Goal: Transaction & Acquisition: Purchase product/service

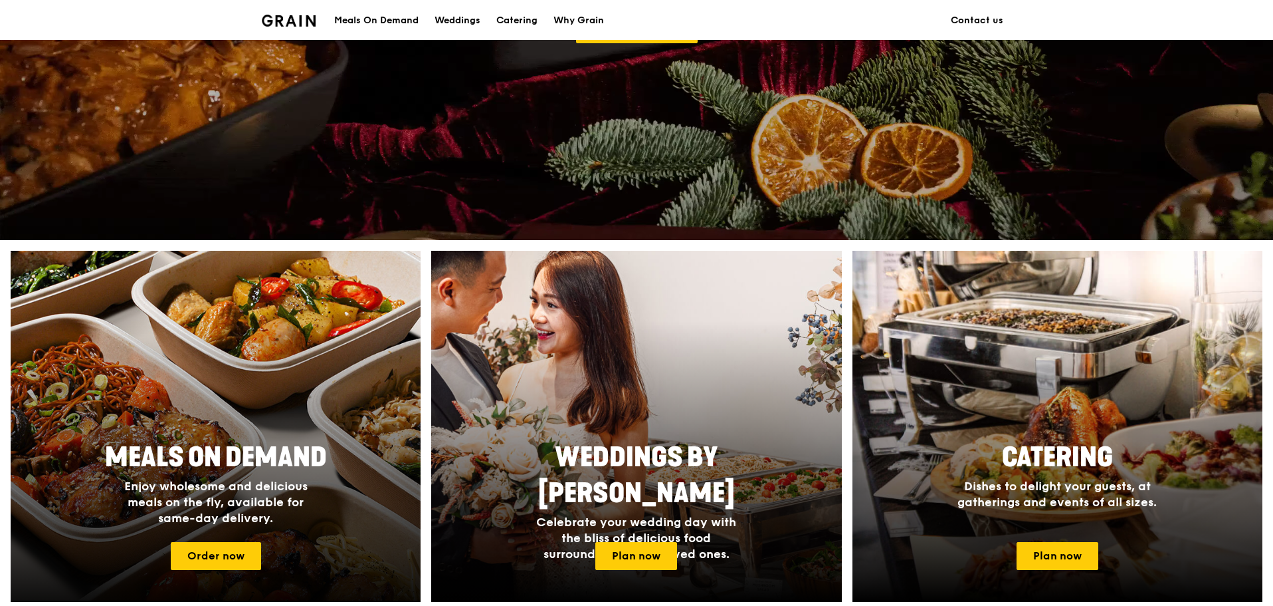
scroll to position [462, 0]
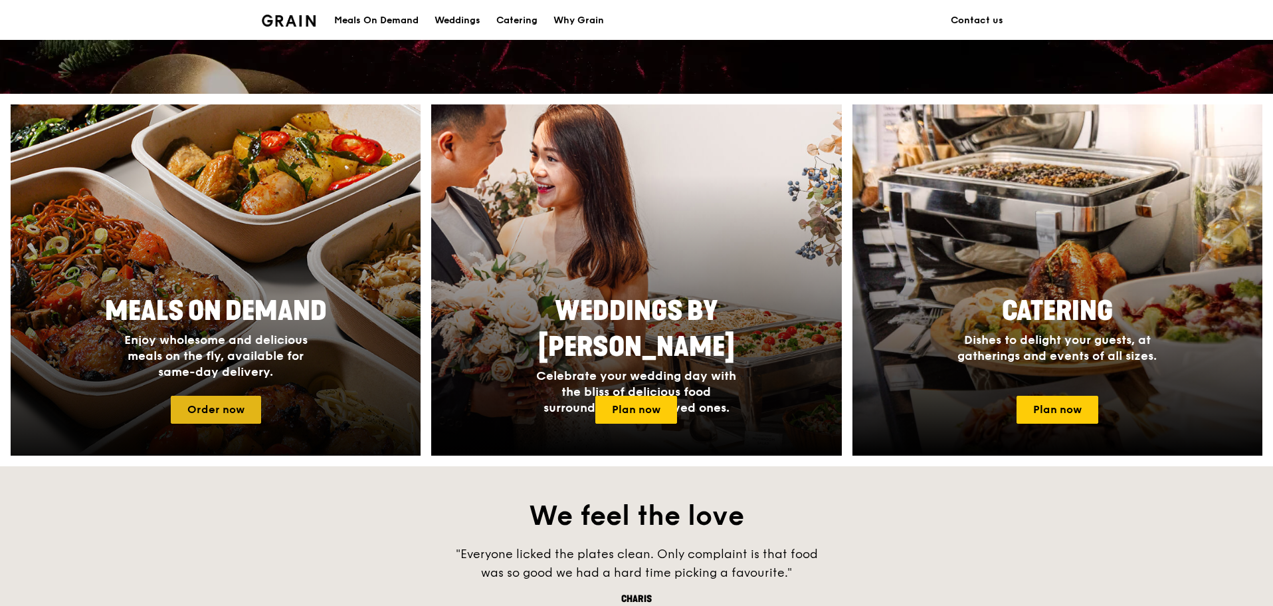
click at [229, 411] on link "Order now" at bounding box center [216, 409] width 90 height 28
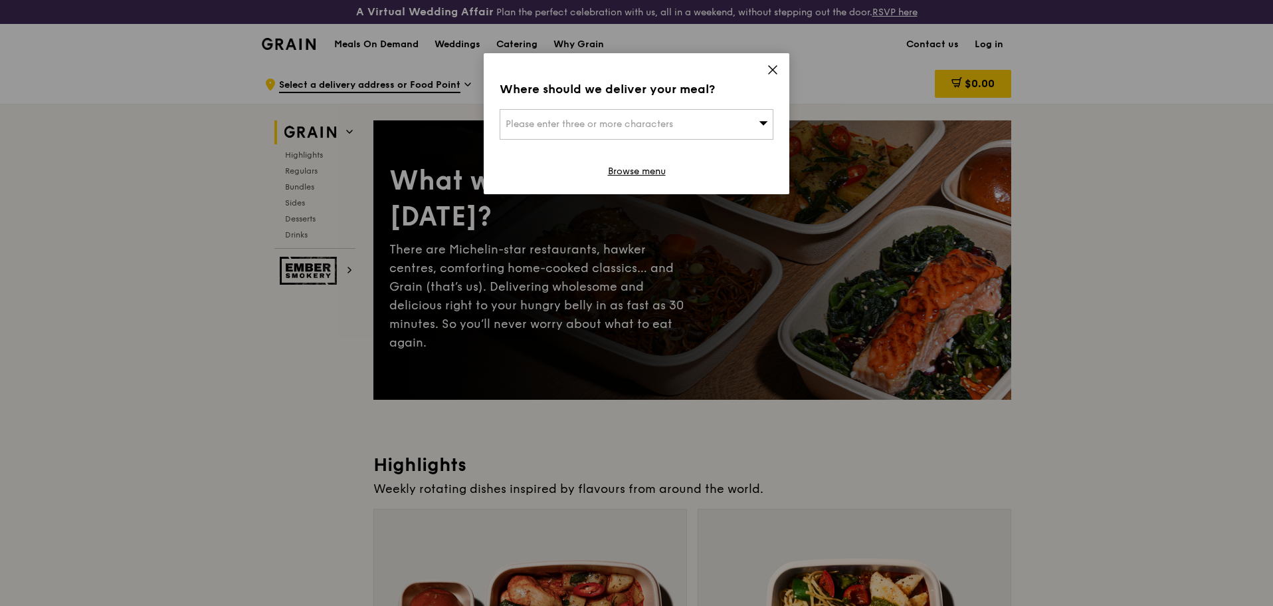
click at [779, 68] on div "Where should we deliver your meal? Please enter three or more characters Browse…" at bounding box center [637, 123] width 306 height 141
click at [758, 68] on div "Where should we deliver your meal? Please enter three or more characters Browse…" at bounding box center [637, 123] width 306 height 141
click at [772, 68] on icon at bounding box center [773, 70] width 8 height 8
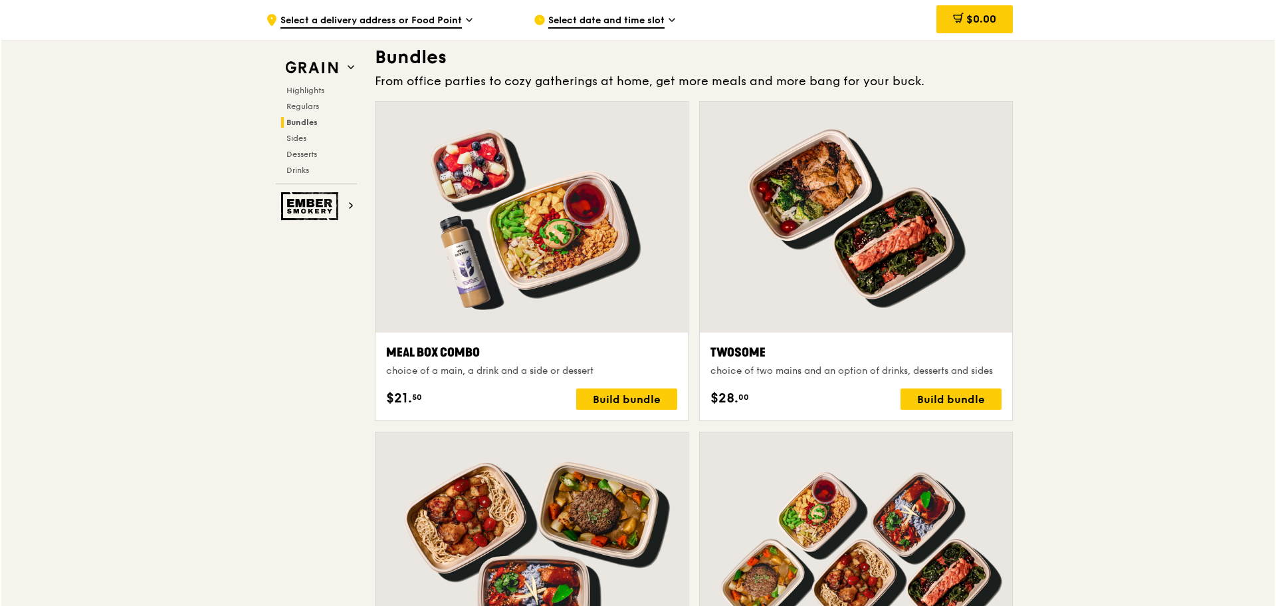
scroll to position [1928, 0]
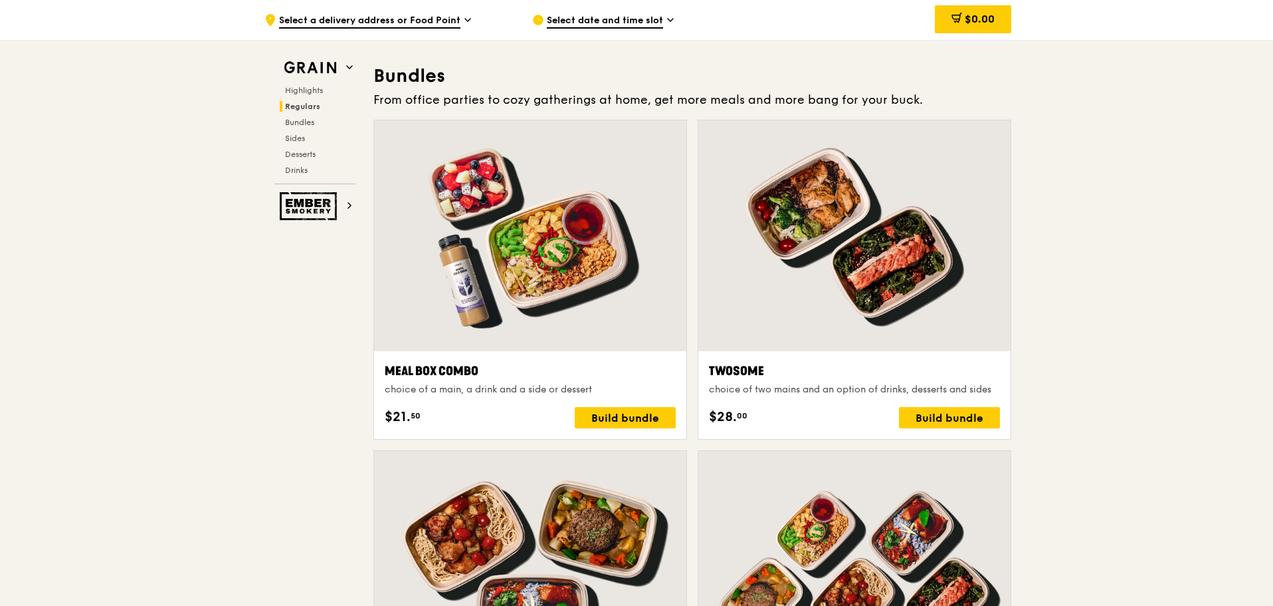
click at [770, 390] on div "choice of two mains and an option of drinks, desserts and sides" at bounding box center [854, 389] width 291 height 13
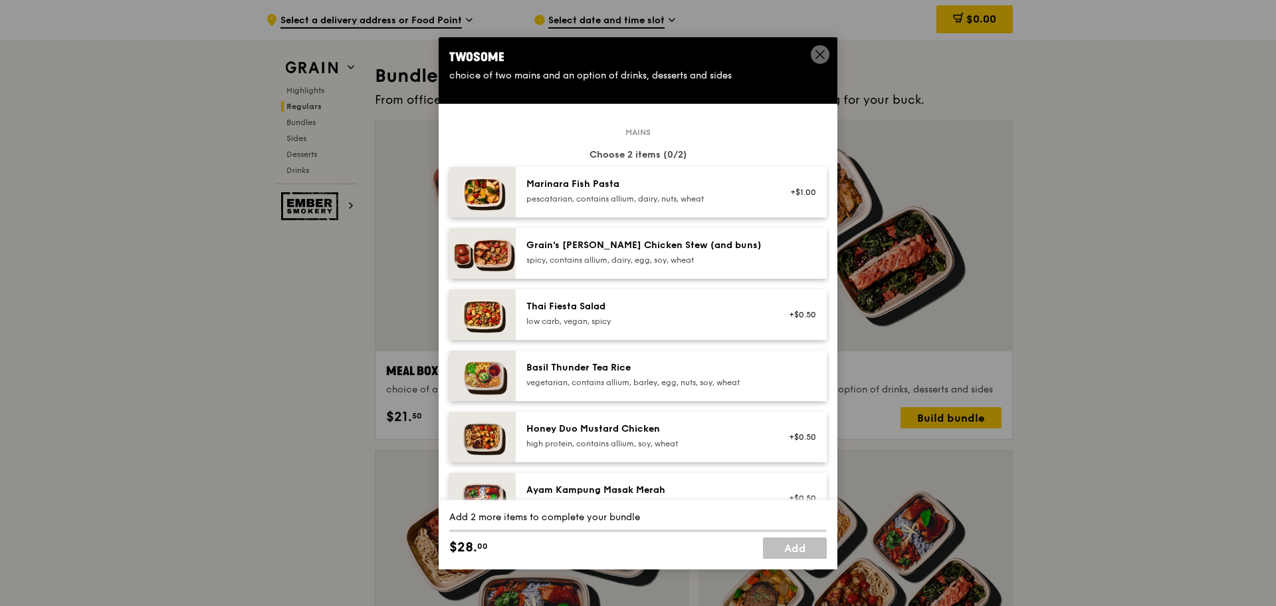
click at [814, 56] on span at bounding box center [820, 54] width 19 height 19
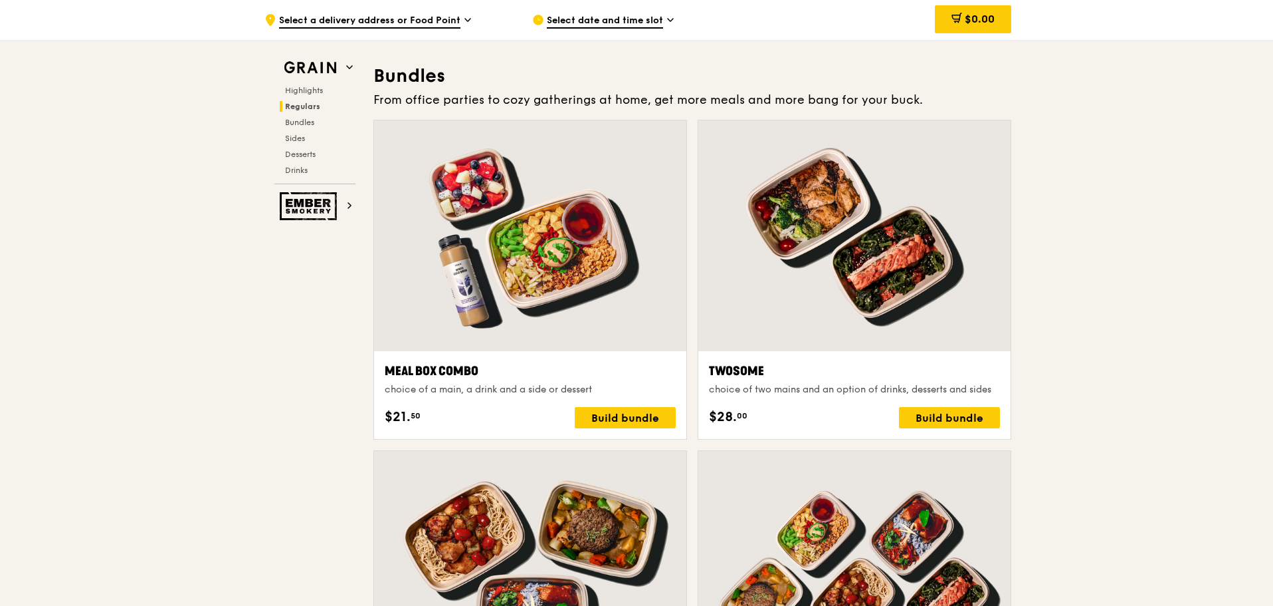
click at [811, 387] on div "choice of two mains and an option of drinks, desserts and sides" at bounding box center [854, 389] width 291 height 13
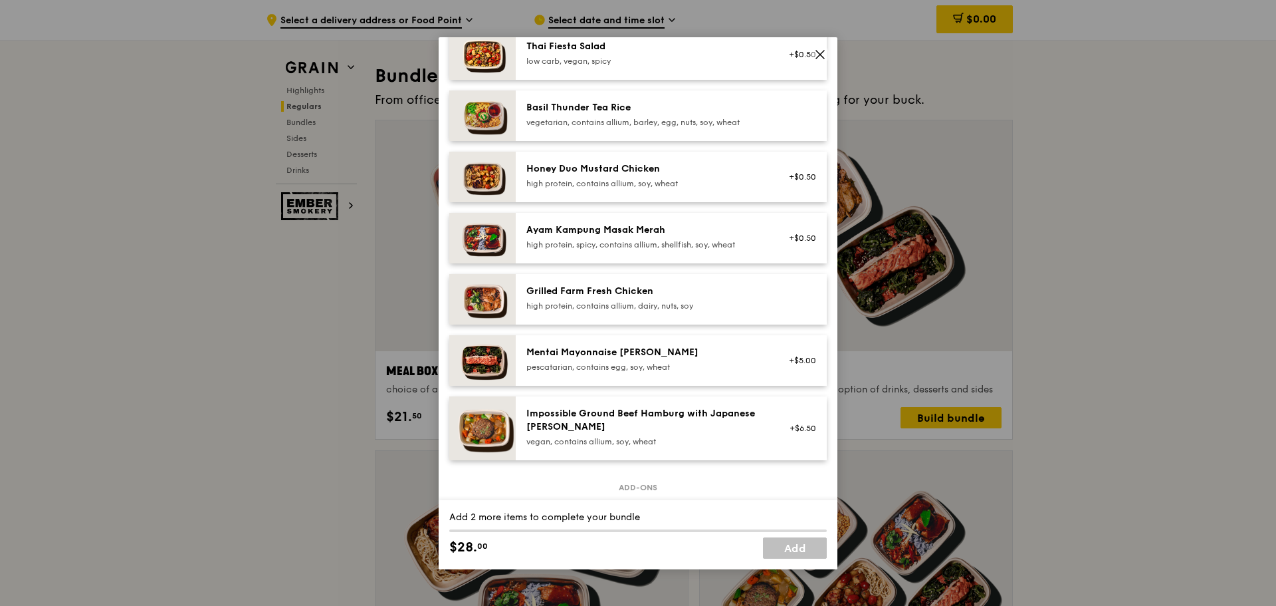
scroll to position [266, 0]
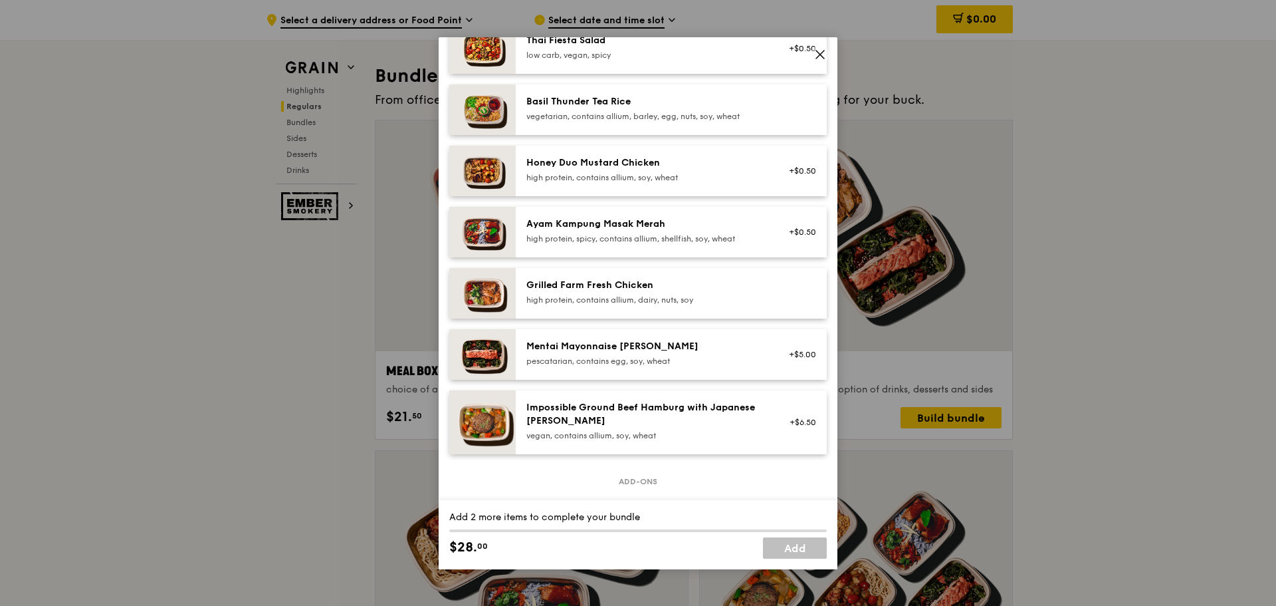
click at [607, 354] on div "Mentai Mayonnaise [PERSON_NAME] pescatarian, contains egg, soy, wheat" at bounding box center [645, 353] width 239 height 27
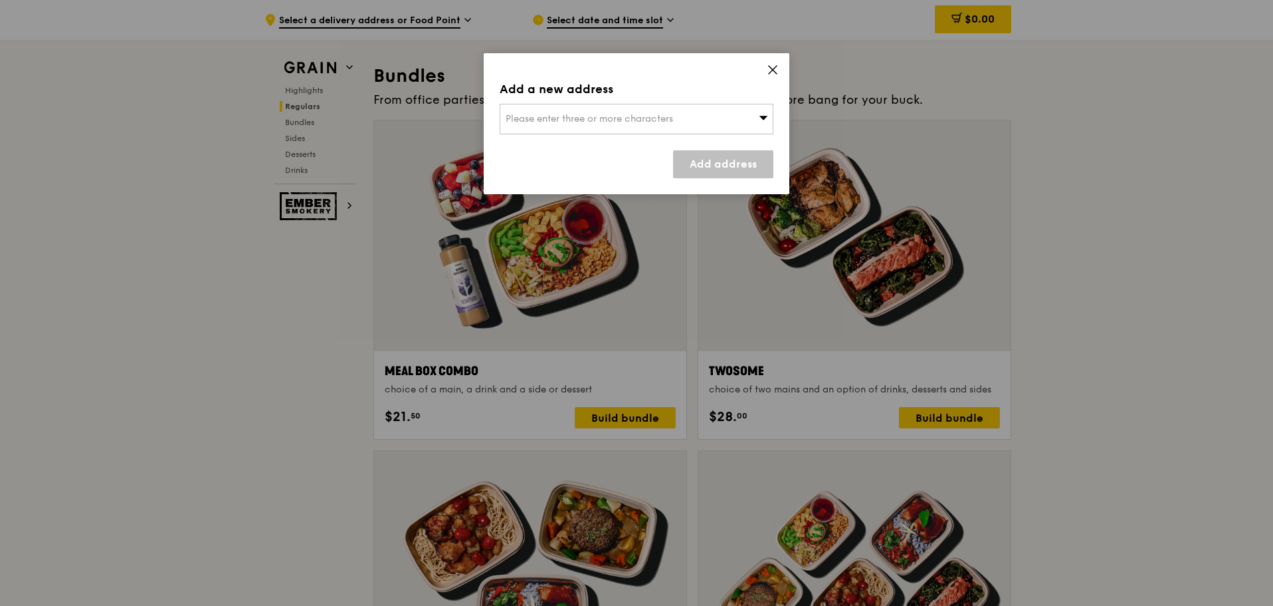
click at [777, 67] on icon at bounding box center [773, 70] width 12 height 12
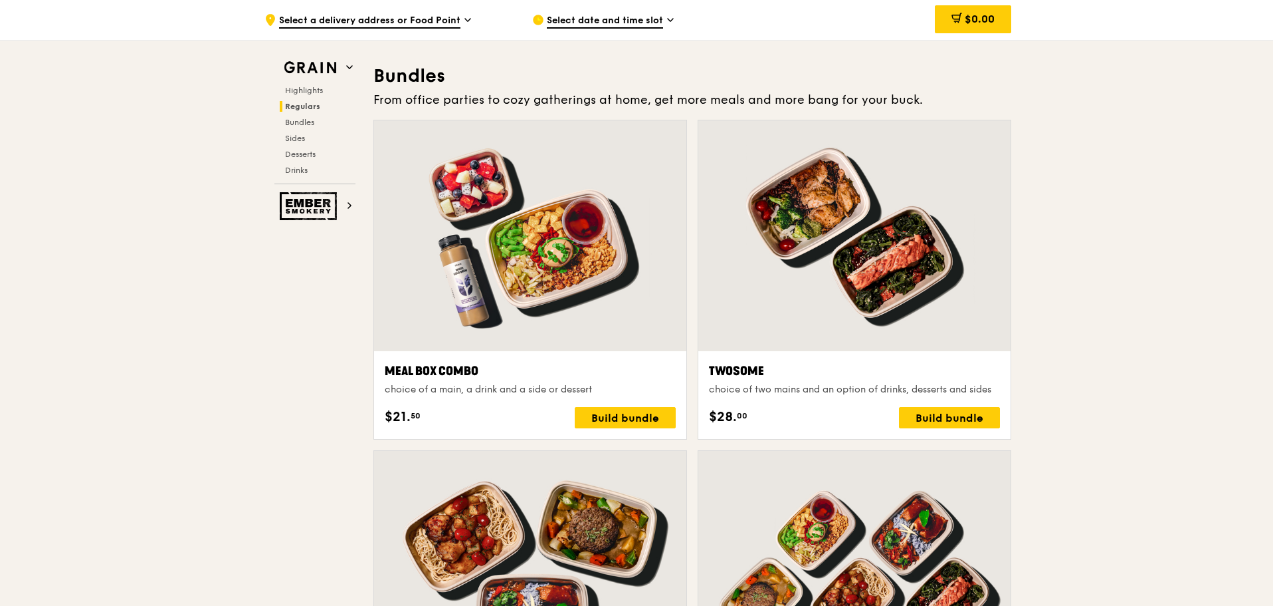
click at [732, 381] on div "Twosome choice of two mains and an option of drinks, desserts and sides" at bounding box center [854, 379] width 291 height 35
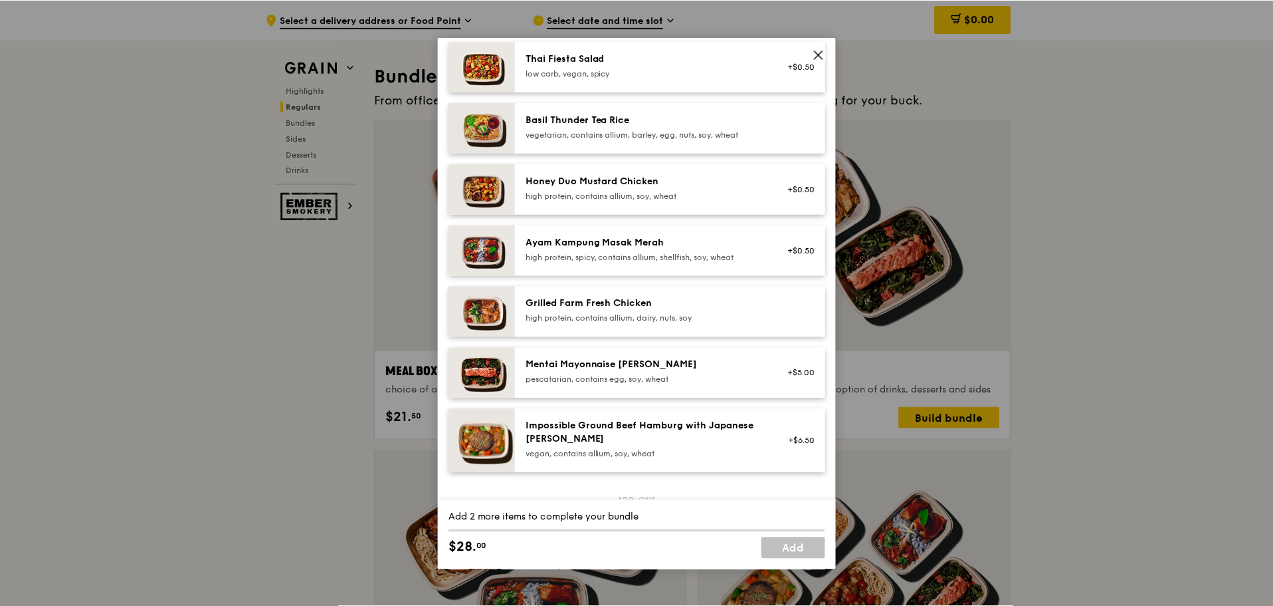
scroll to position [0, 0]
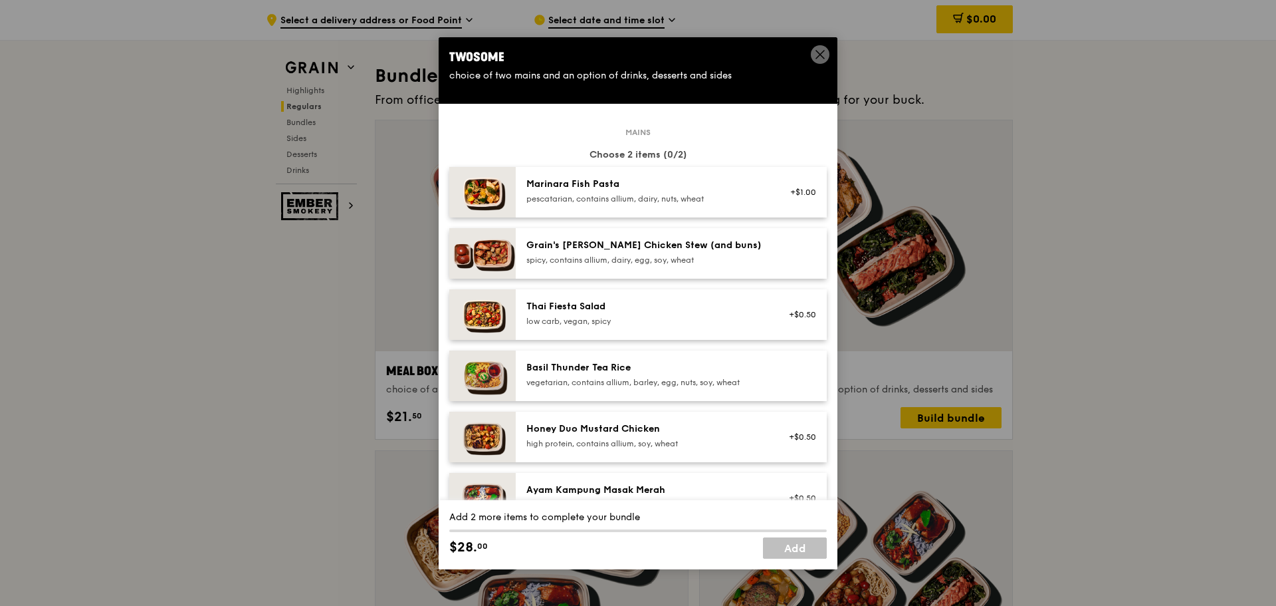
click at [820, 55] on icon at bounding box center [820, 55] width 8 height 8
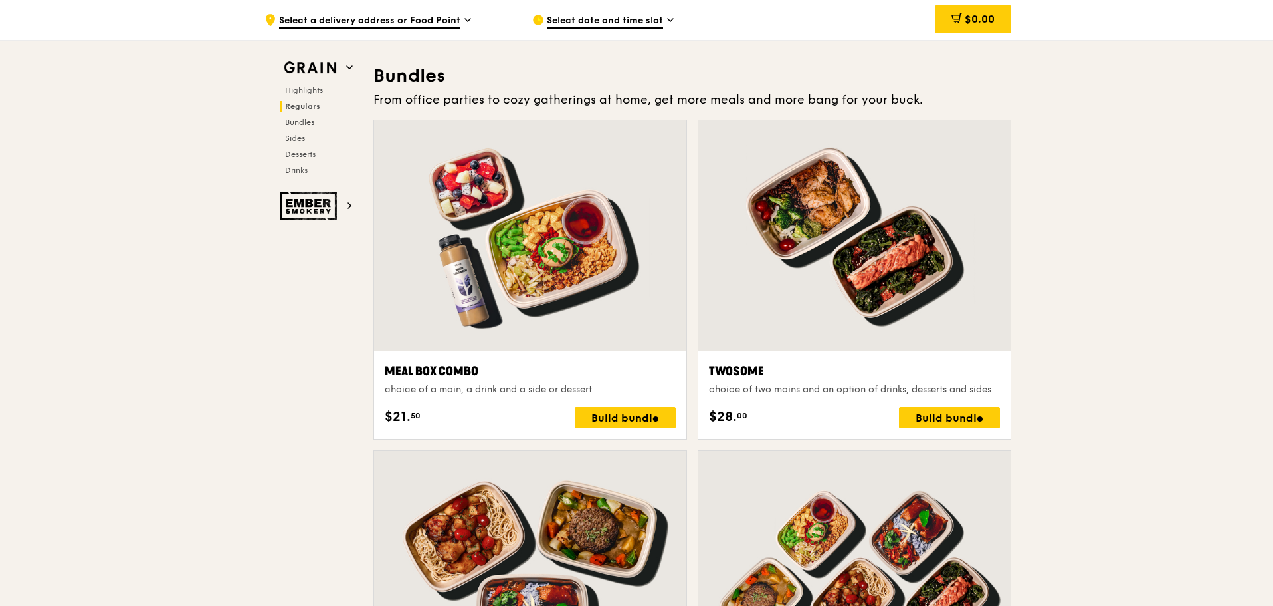
click at [909, 261] on div at bounding box center [855, 235] width 312 height 231
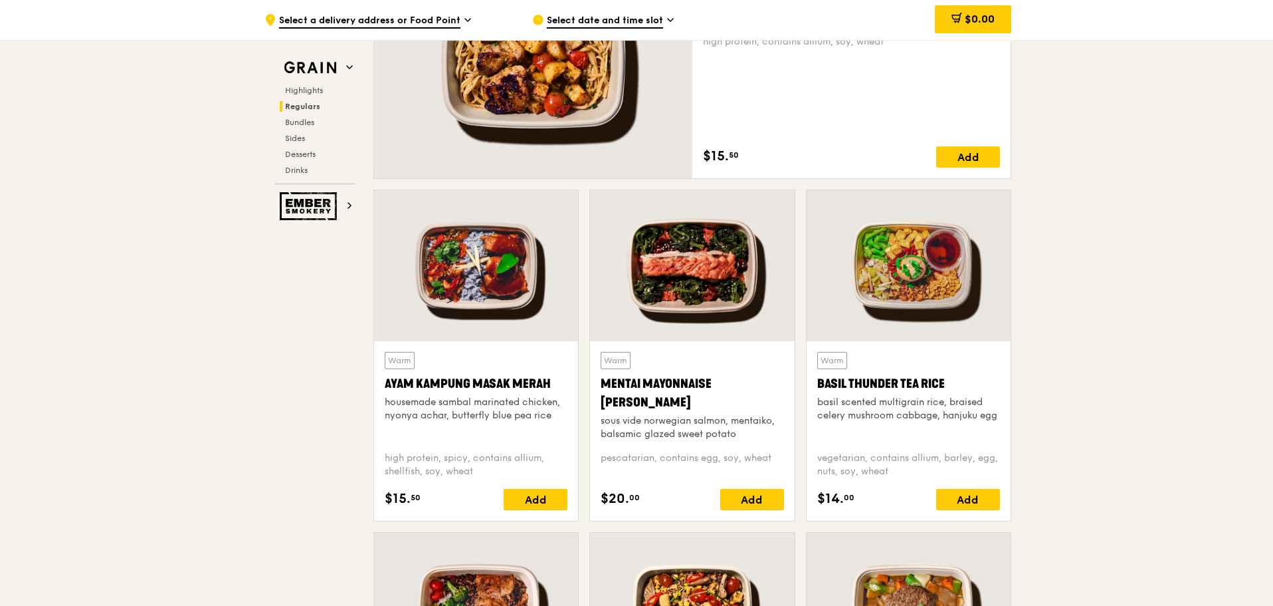
scroll to position [1063, 0]
click at [718, 275] on div at bounding box center [692, 266] width 204 height 151
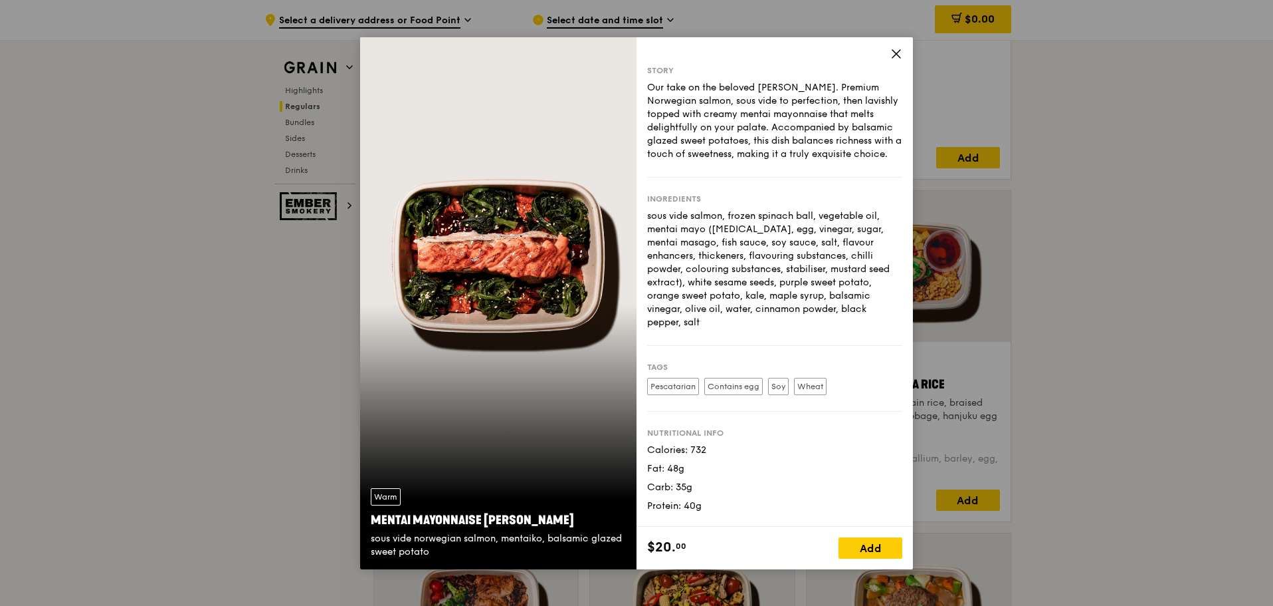
click at [900, 57] on icon at bounding box center [897, 54] width 8 height 8
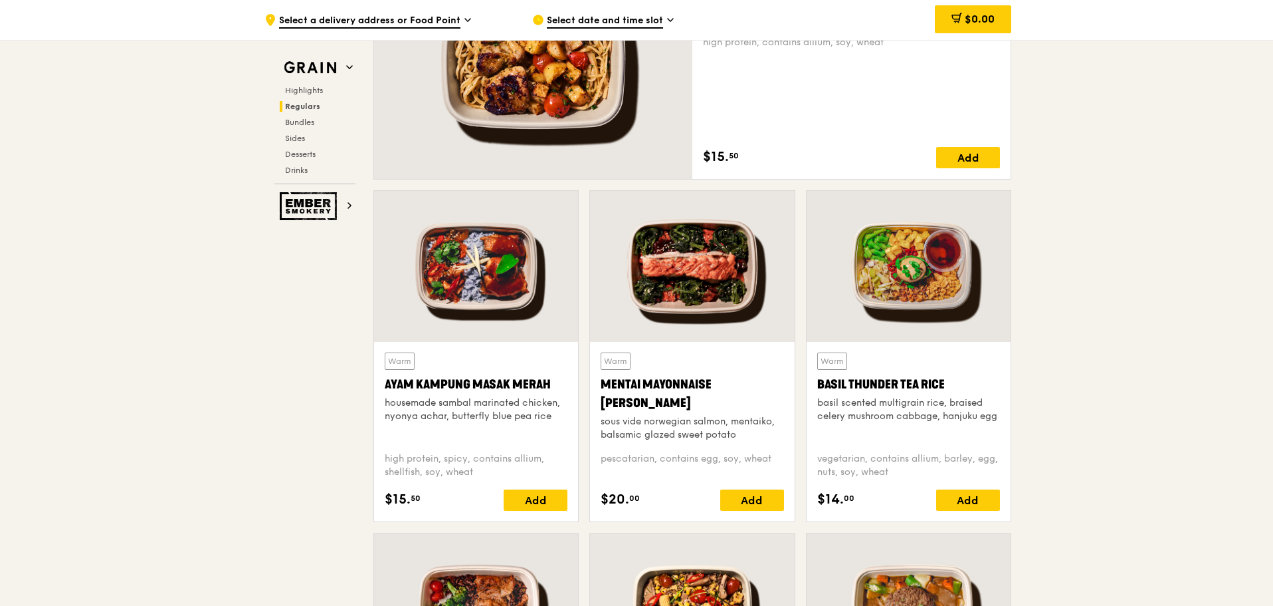
click at [706, 251] on div at bounding box center [692, 266] width 204 height 151
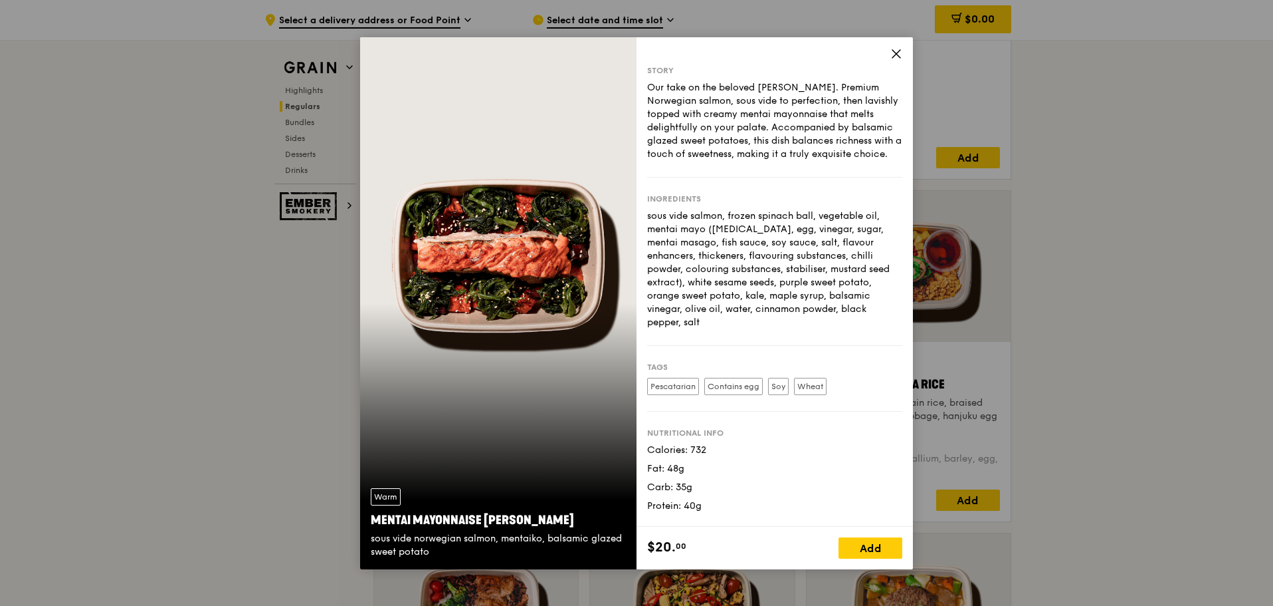
click at [897, 56] on icon at bounding box center [897, 54] width 12 height 12
